Goal: Transaction & Acquisition: Purchase product/service

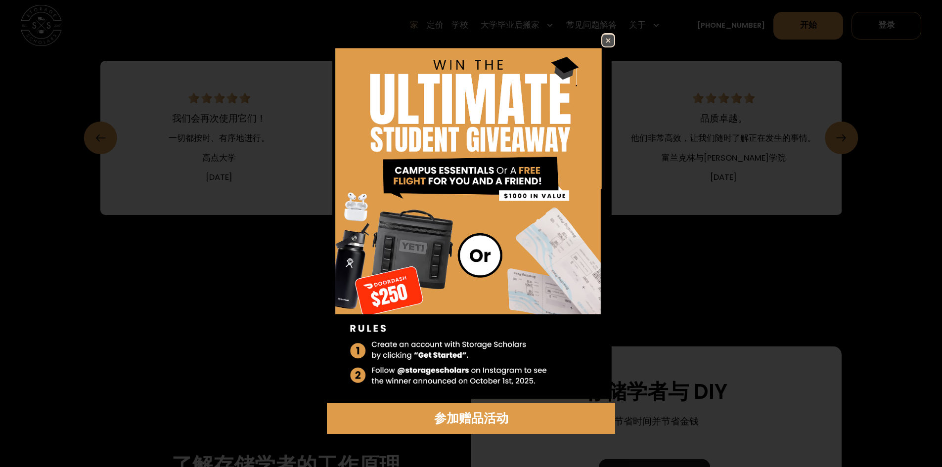
scroll to position [1516, 0]
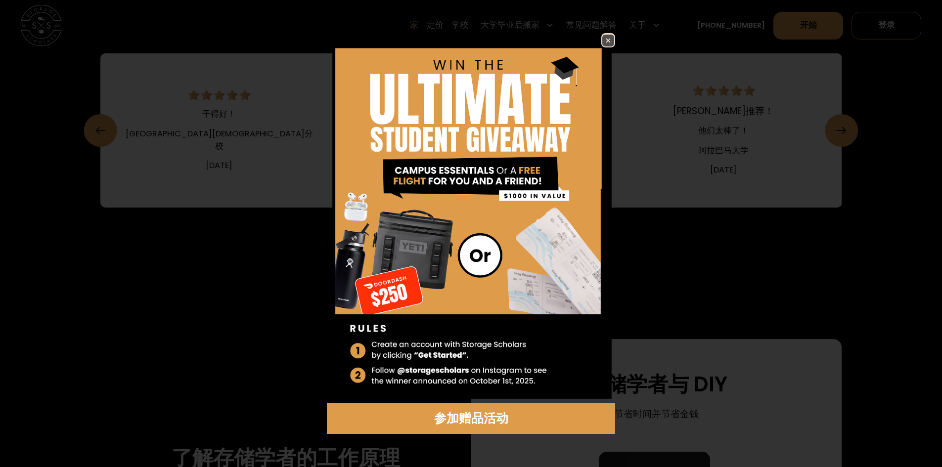
click at [601, 42] on link at bounding box center [608, 40] width 14 height 14
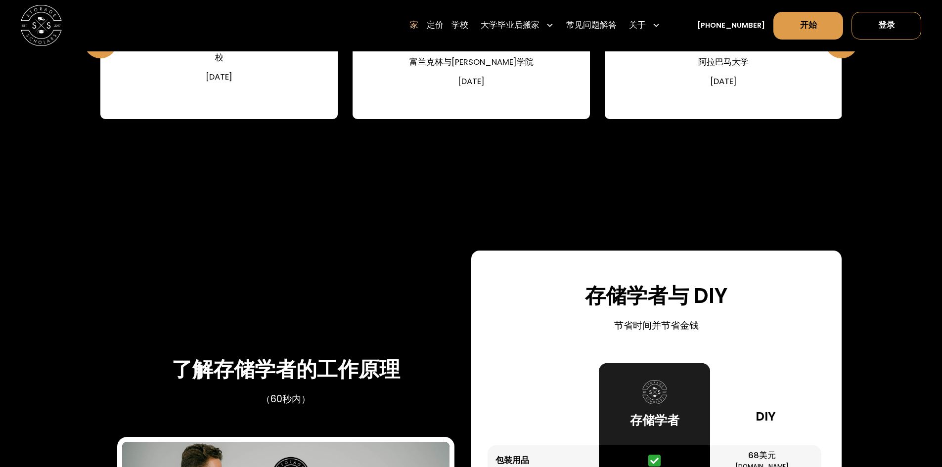
scroll to position [1846, 0]
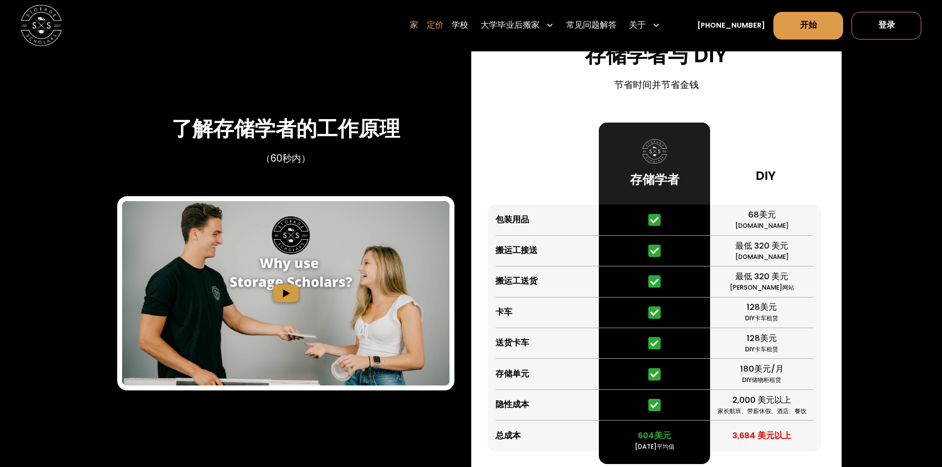
click at [444, 23] on font "定价" at bounding box center [435, 25] width 17 height 11
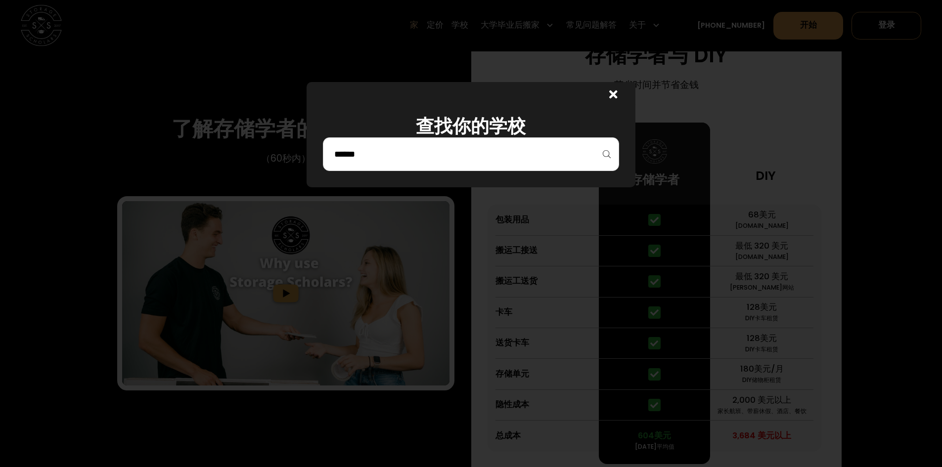
click at [551, 164] on div at bounding box center [471, 154] width 296 height 34
click at [469, 141] on div at bounding box center [471, 154] width 296 height 34
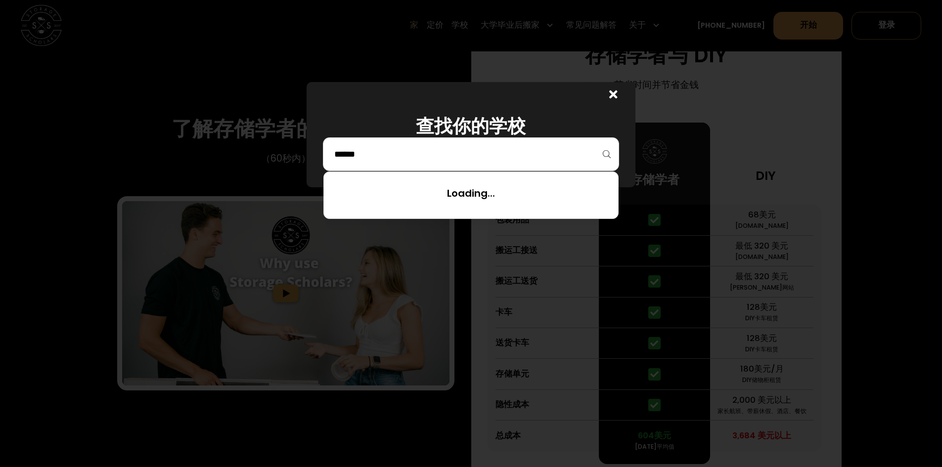
click at [422, 148] on input "search" at bounding box center [470, 154] width 275 height 17
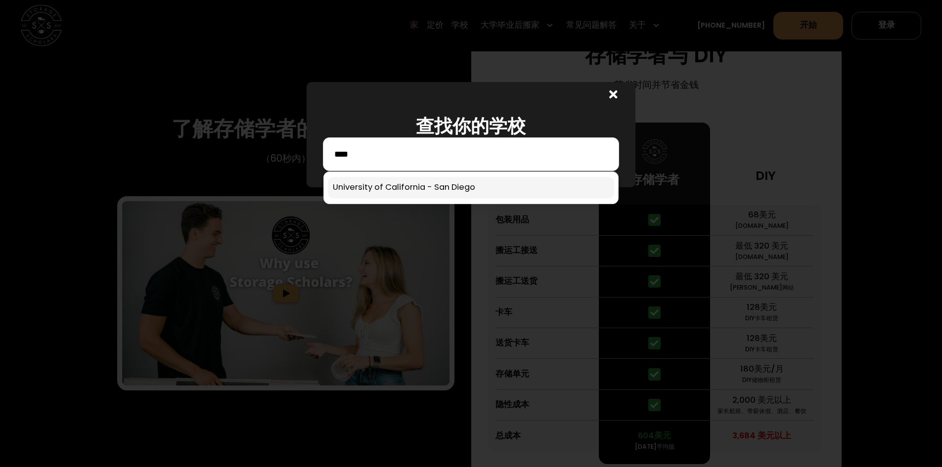
type input "****"
click at [385, 193] on link at bounding box center [471, 188] width 286 height 22
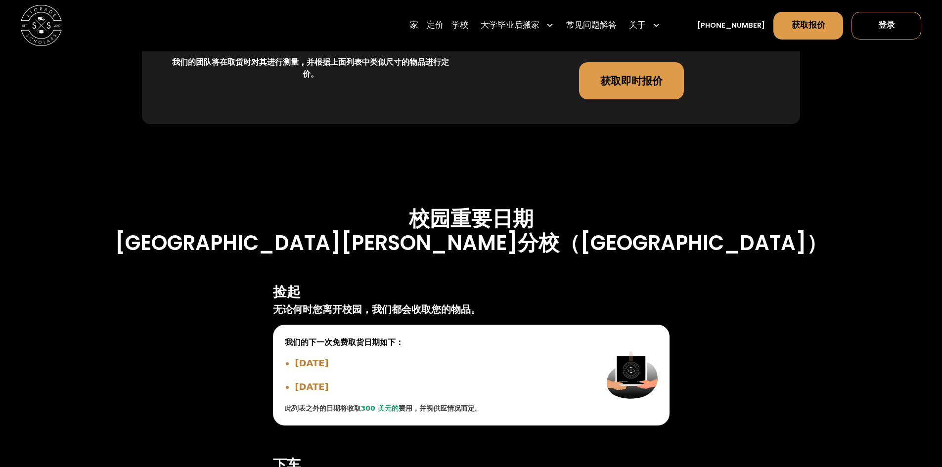
scroll to position [2923, 0]
